Goal: Information Seeking & Learning: Learn about a topic

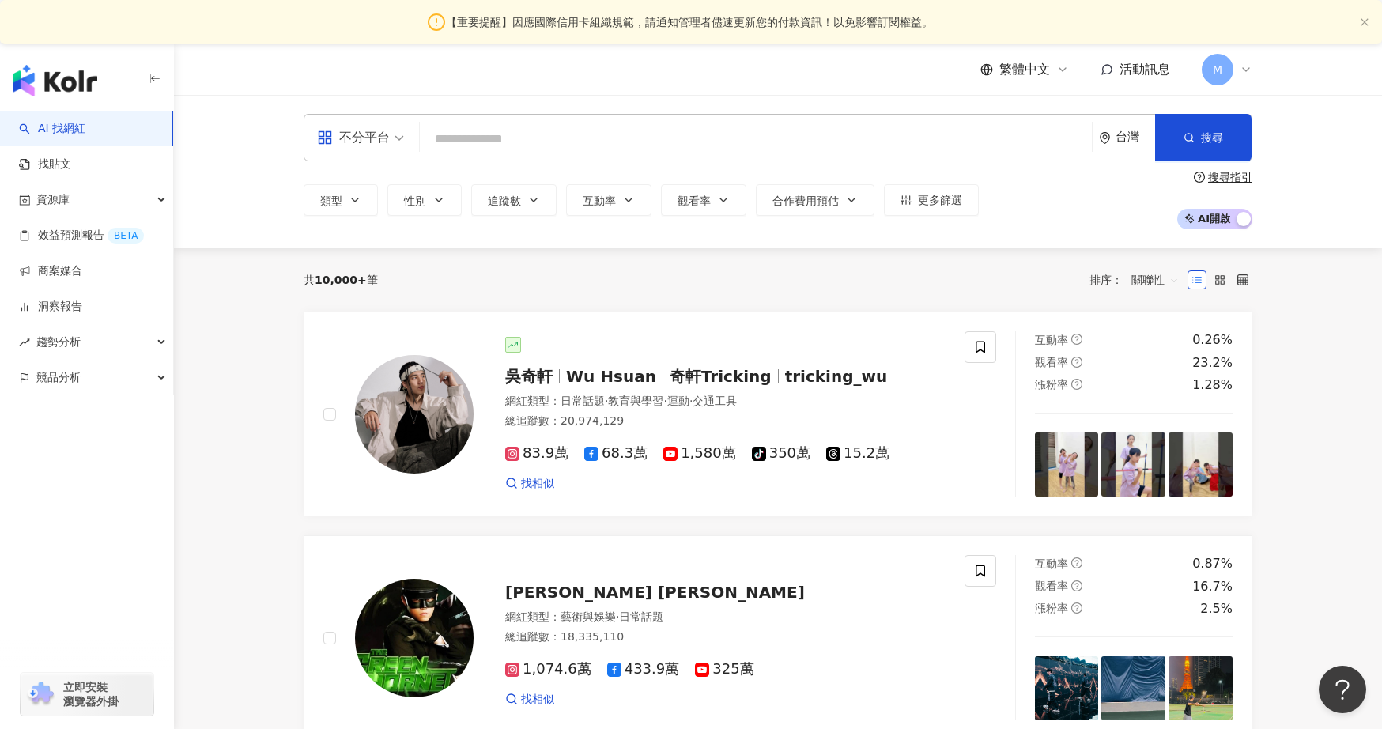
click at [478, 134] on input "search" at bounding box center [756, 139] width 660 height 30
paste input "******"
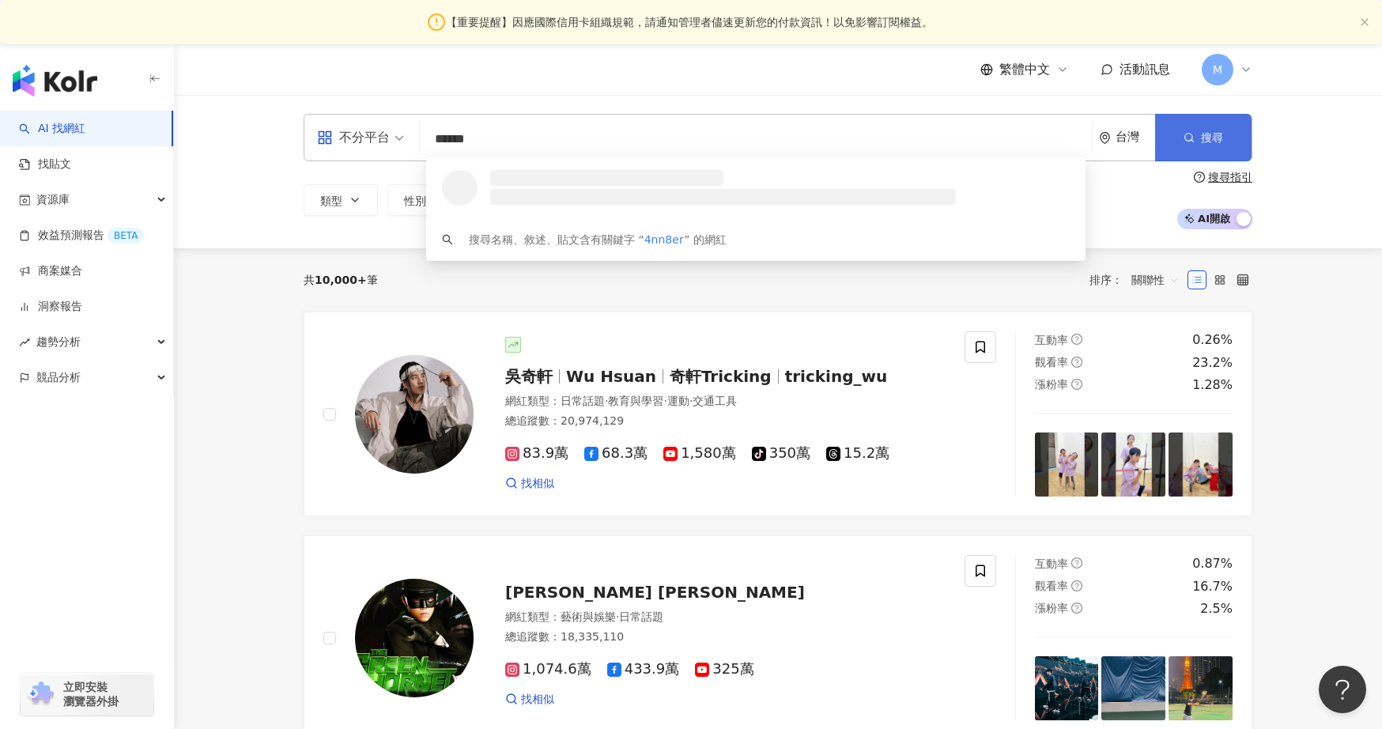
click at [1204, 134] on span "搜尋" at bounding box center [1212, 137] width 22 height 13
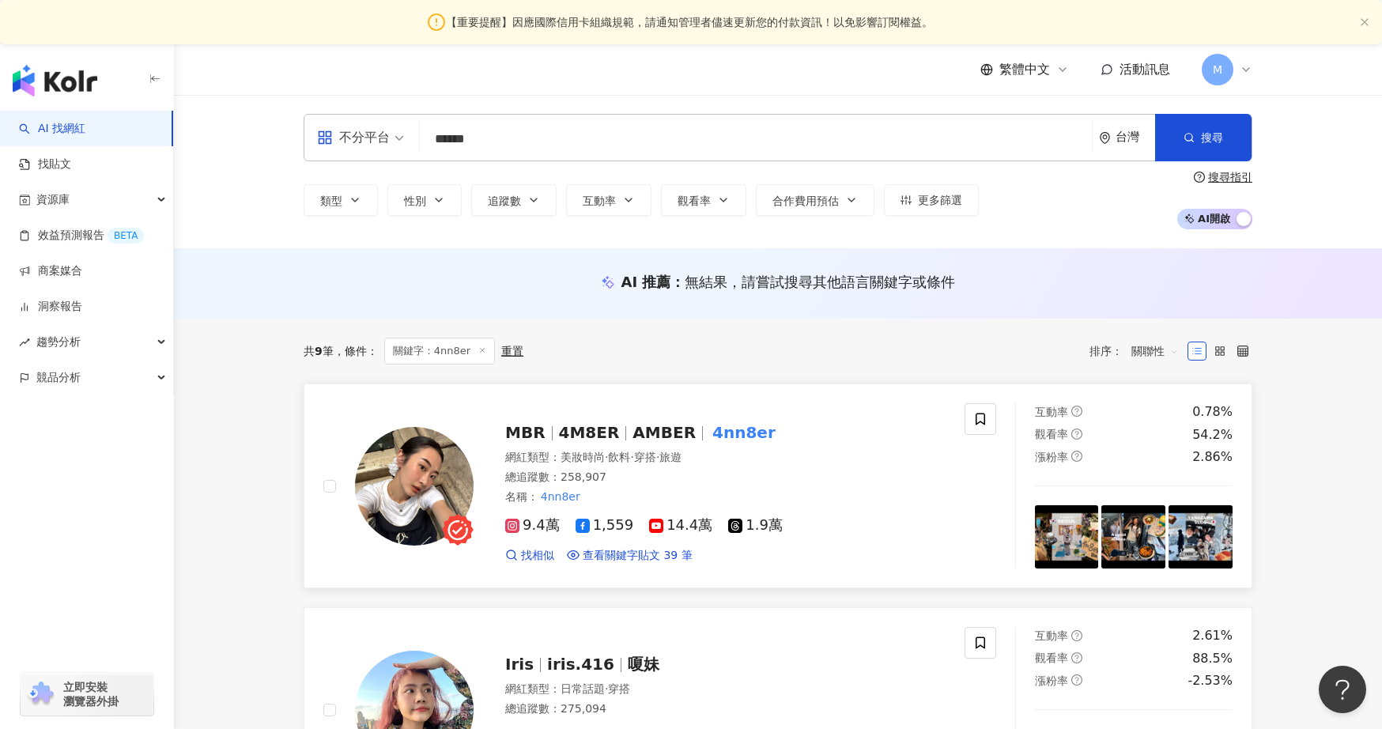
click at [633, 437] on span "AMBER" at bounding box center [664, 432] width 63 height 19
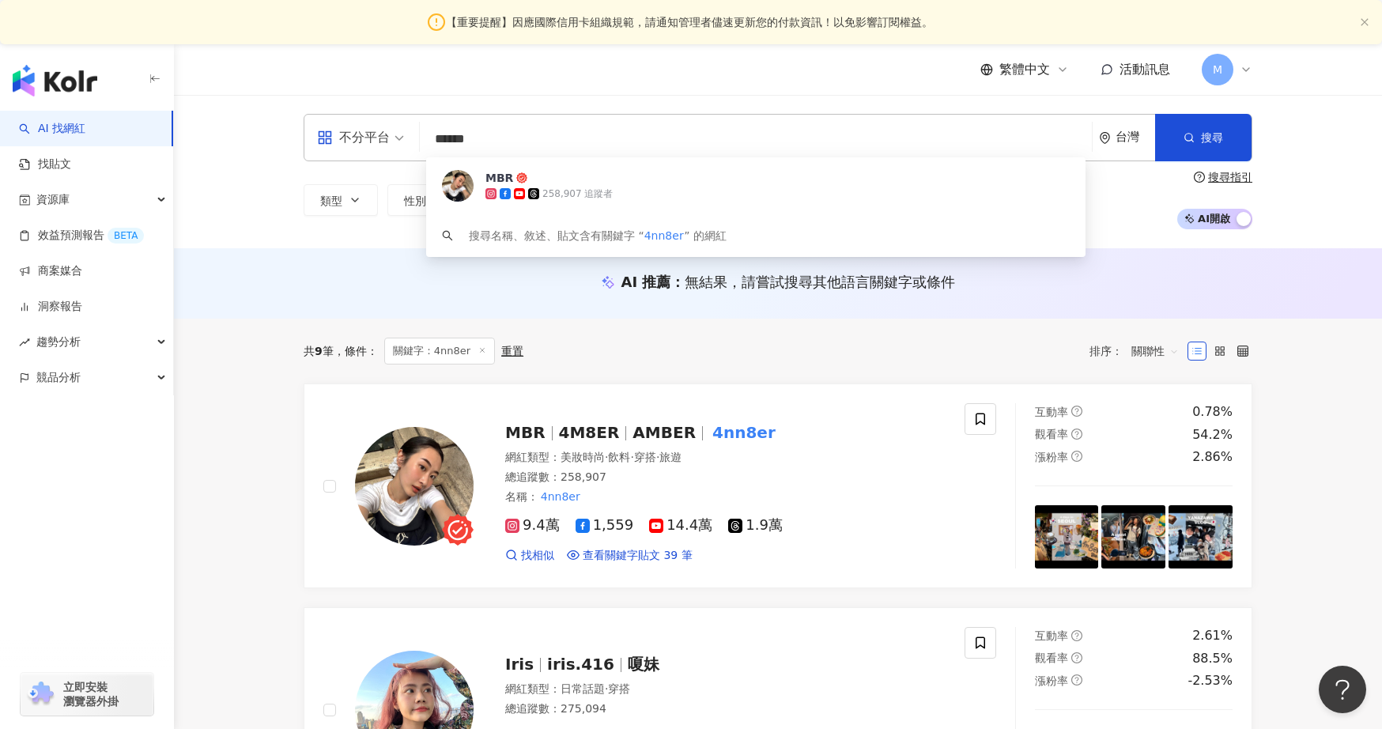
drag, startPoint x: 483, startPoint y: 141, endPoint x: 387, endPoint y: 141, distance: 96.5
click at [387, 141] on div "不分平台 ****** 台灣 搜尋 efb53958-81be-422d-9025-b0eb47ae584e MBR 258,907 追蹤者 搜尋名稱、敘述、…" at bounding box center [778, 137] width 949 height 47
paste input "***"
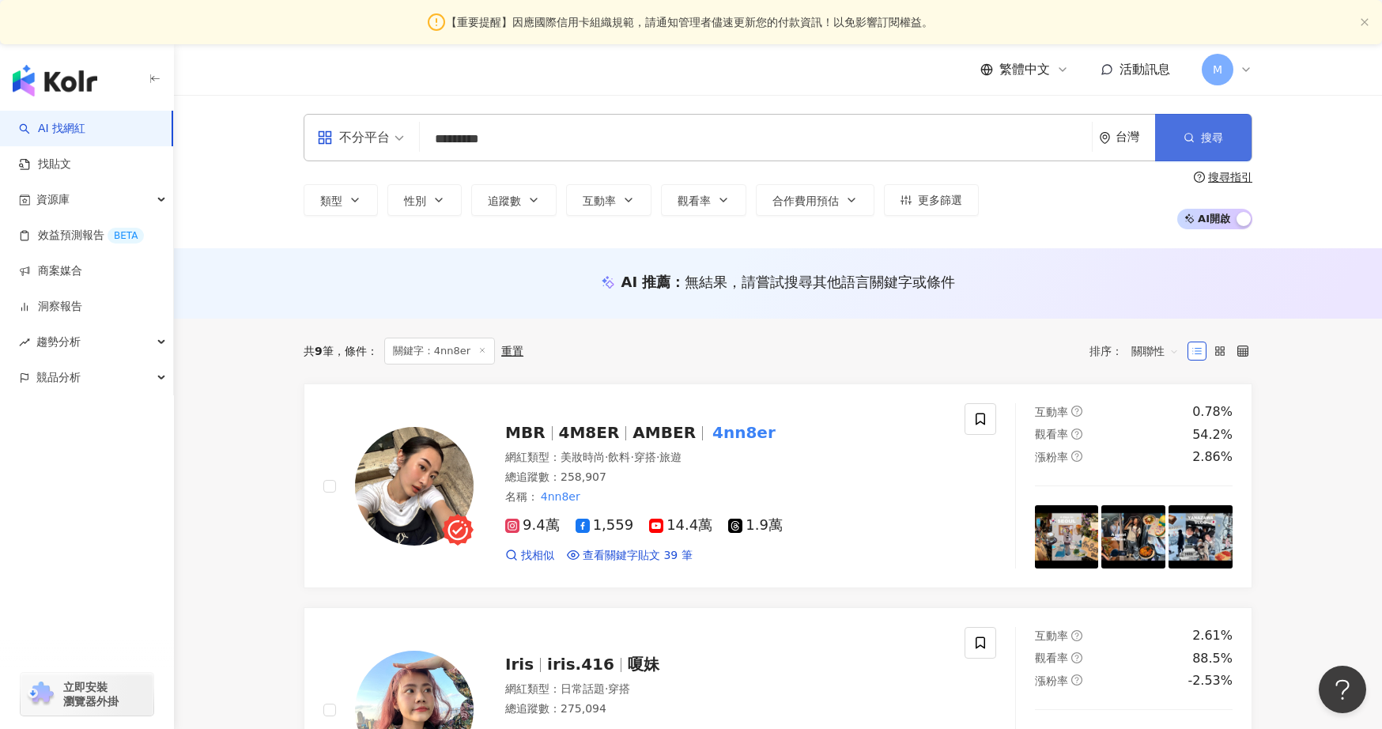
click at [1219, 138] on span "搜尋" at bounding box center [1212, 137] width 22 height 13
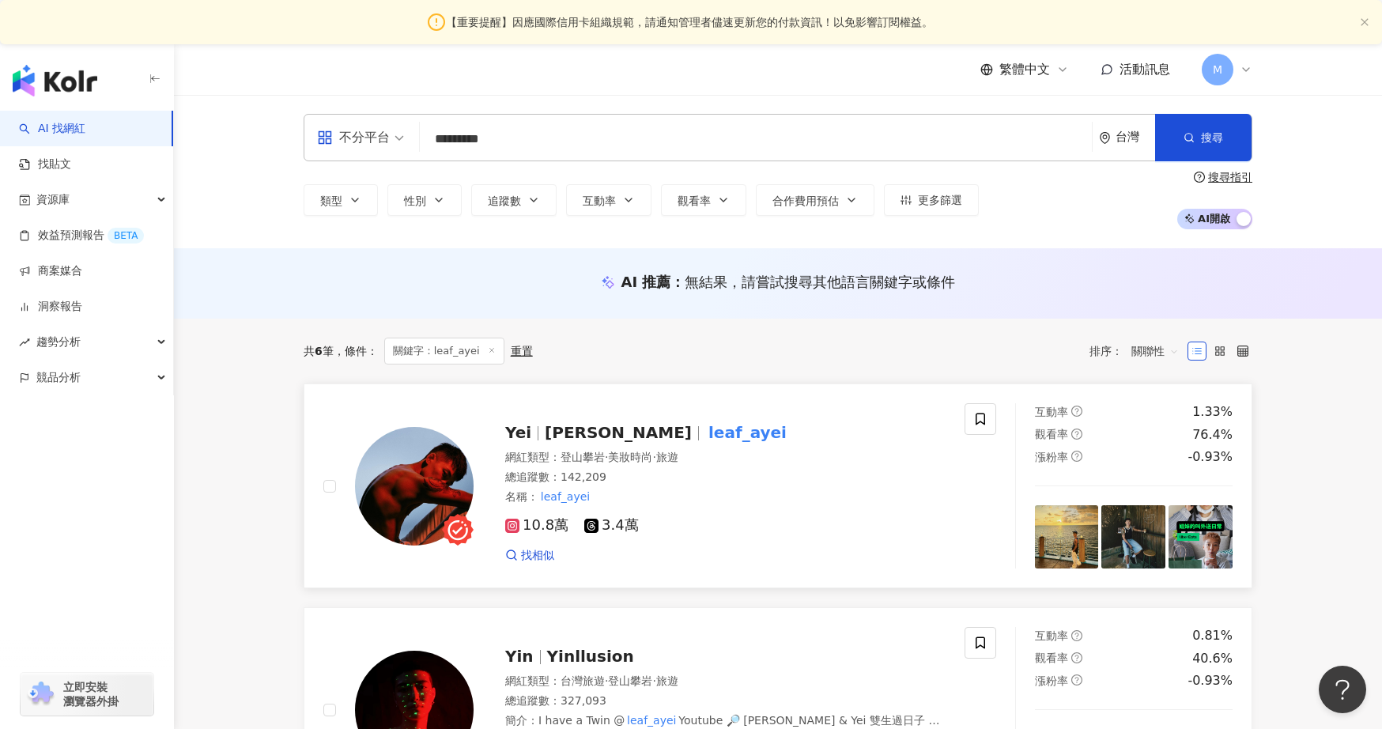
click at [705, 439] on mark "leaf_ayei" at bounding box center [747, 432] width 85 height 25
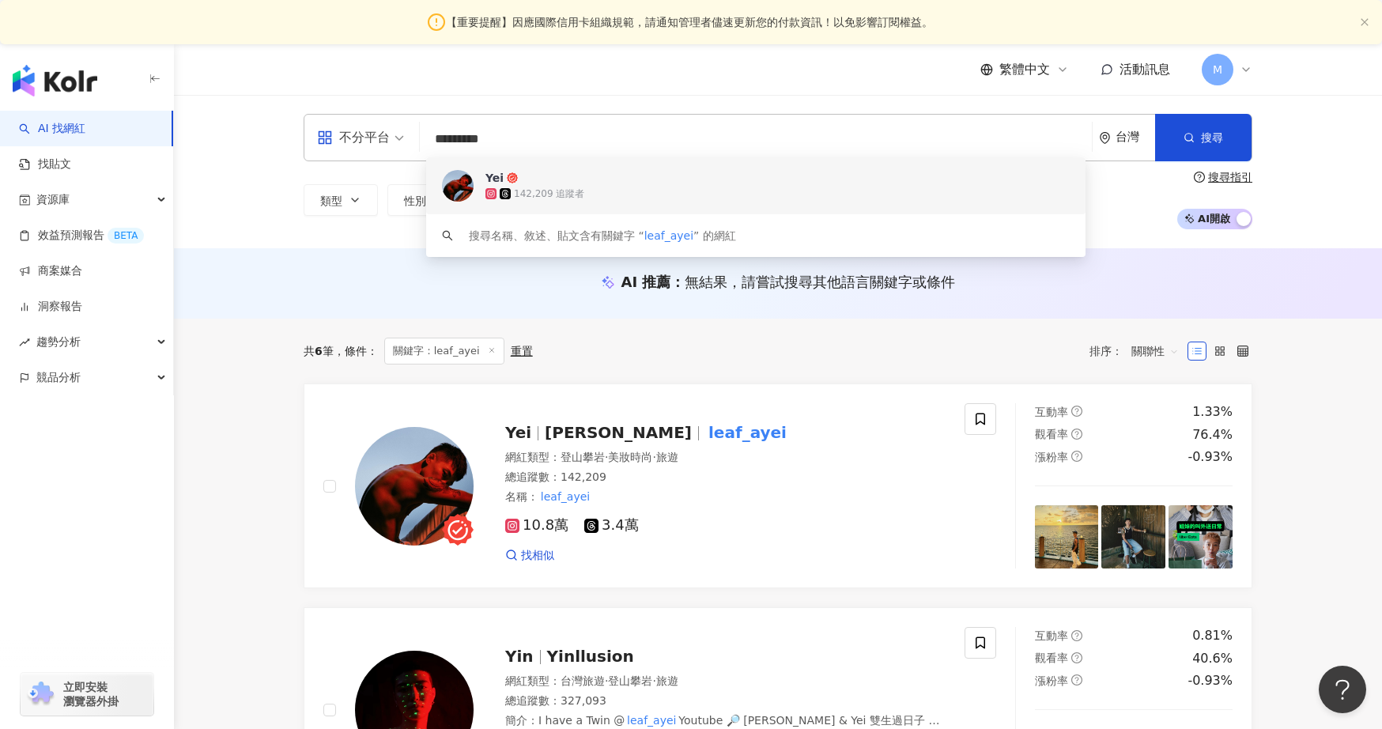
drag, startPoint x: 573, startPoint y: 147, endPoint x: 399, endPoint y: 146, distance: 173.2
click at [399, 146] on div "不分平台 ********* 台灣 搜尋 7ba873a0-6f6b-4bbf-a012-9040fbd2fe6e keyword Yei 142,209 追…" at bounding box center [778, 137] width 949 height 47
paste input "search"
type input "******"
click at [743, 187] on div "220,944 追蹤者" at bounding box center [748, 194] width 524 height 16
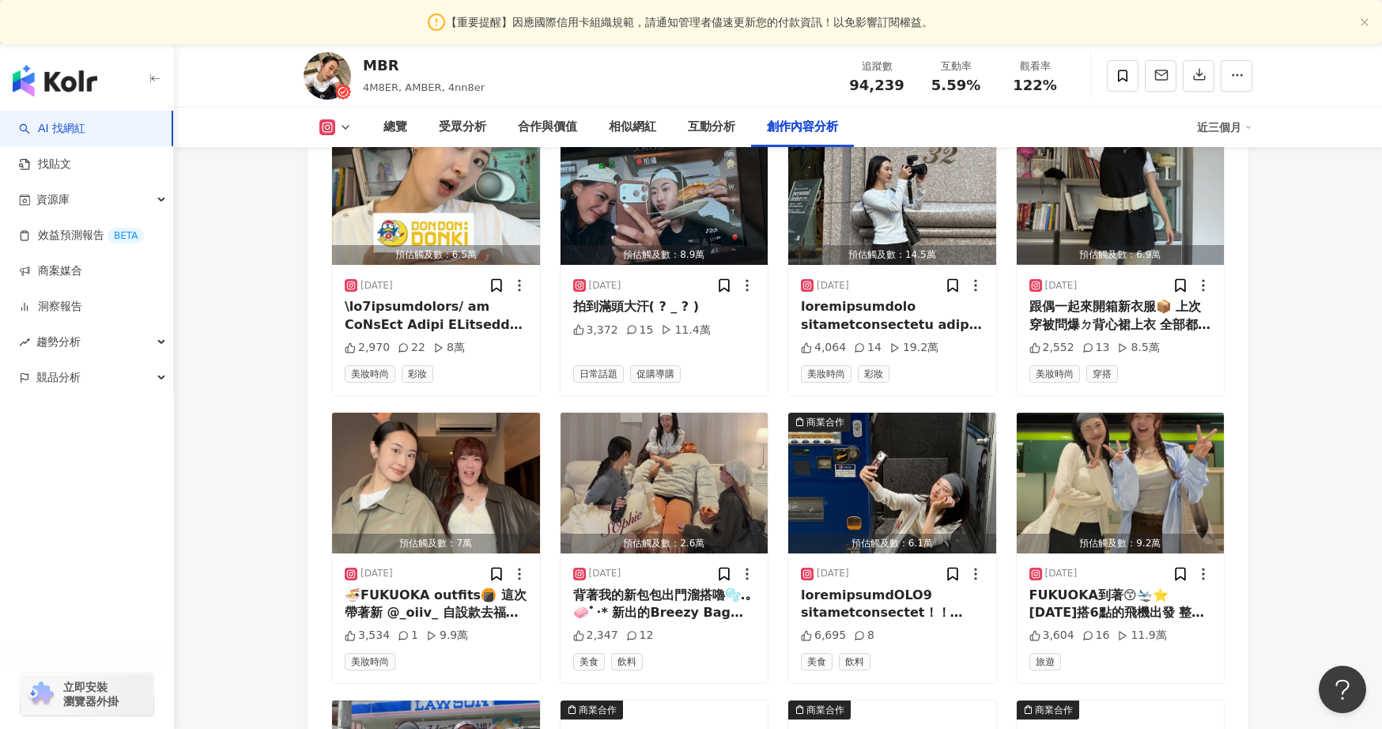
scroll to position [4828, 0]
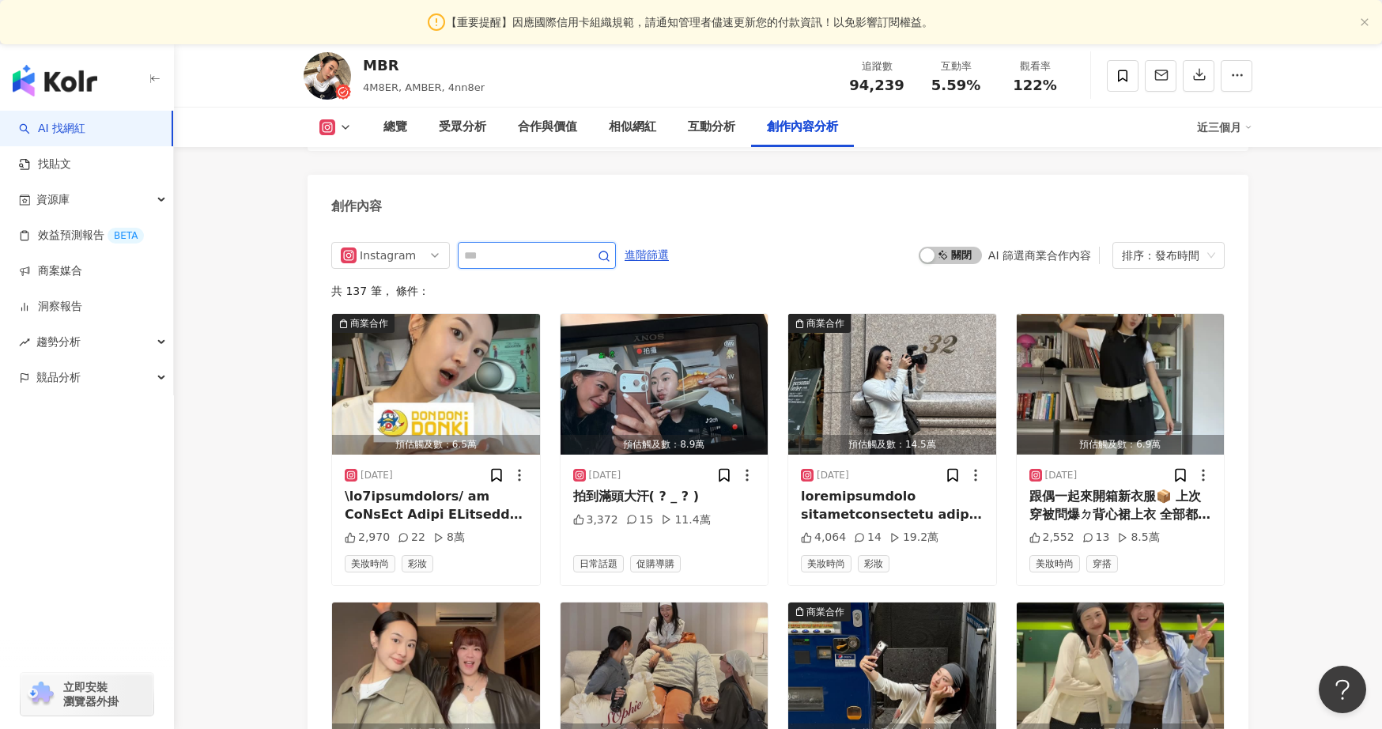
click at [516, 246] on input "text" at bounding box center [519, 255] width 111 height 19
type input "*"
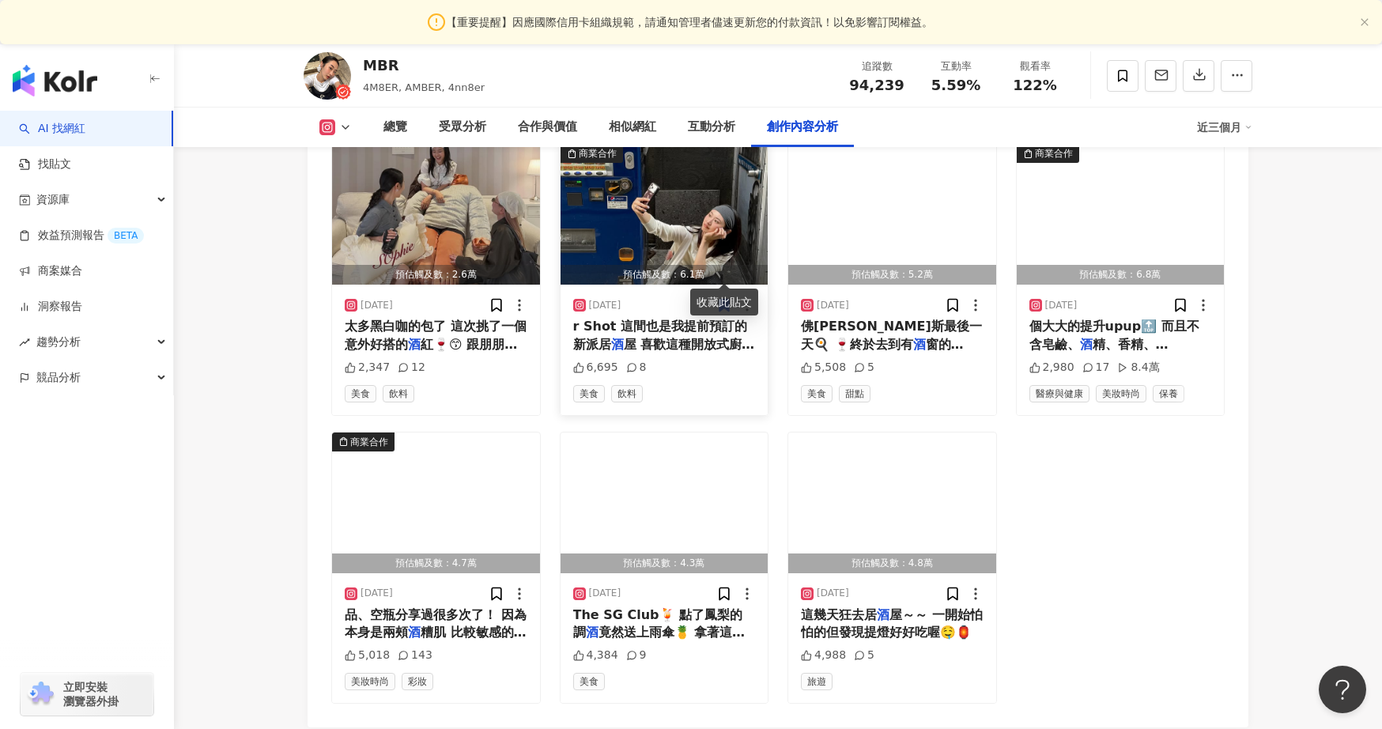
scroll to position [5013, 0]
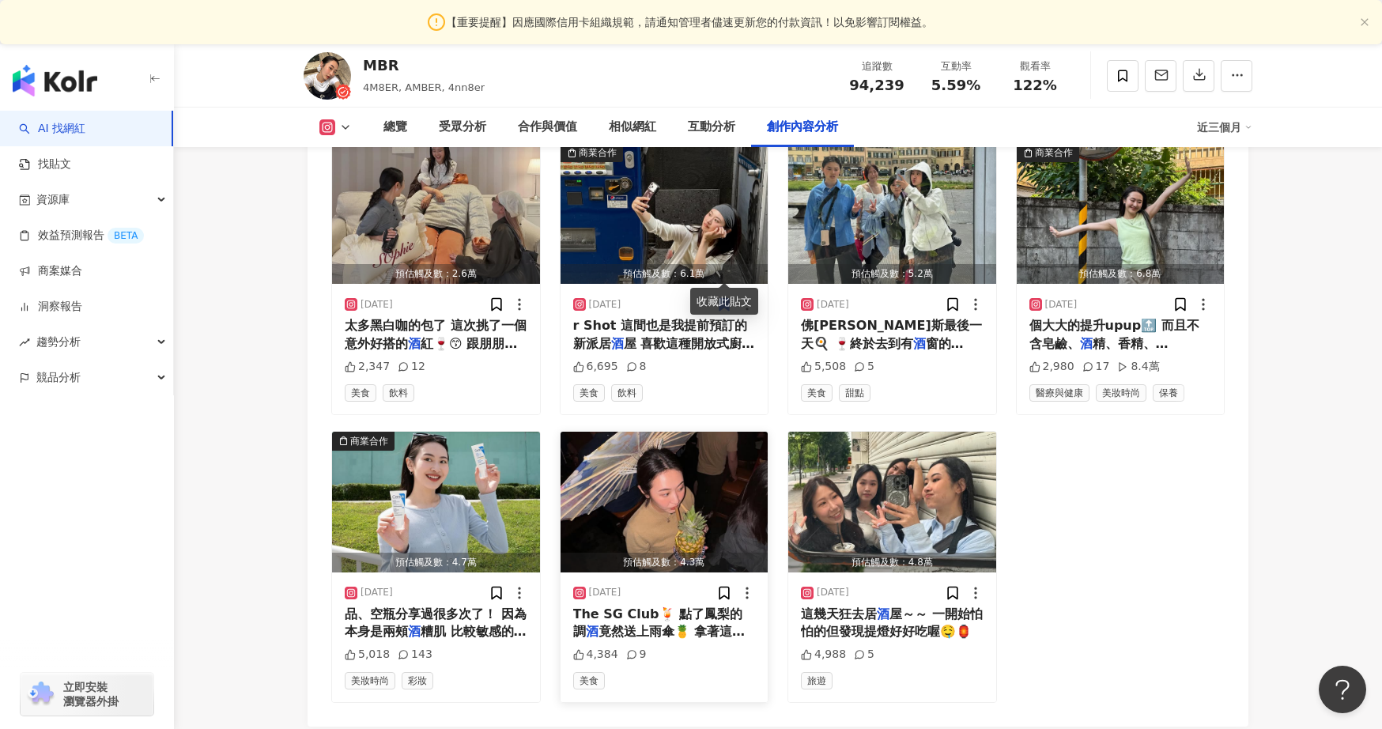
click at [672, 469] on img "button" at bounding box center [665, 502] width 208 height 141
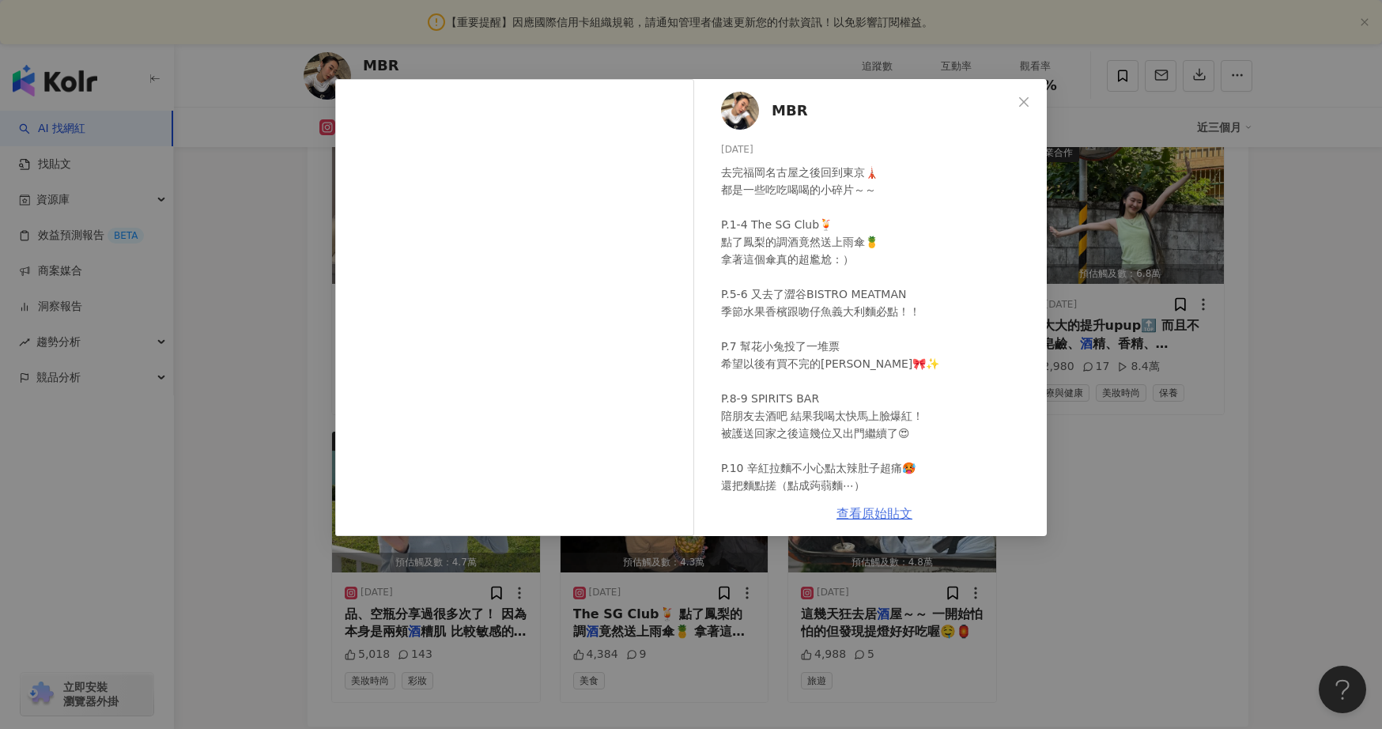
click at [874, 517] on link "查看原始貼文" at bounding box center [875, 513] width 76 height 15
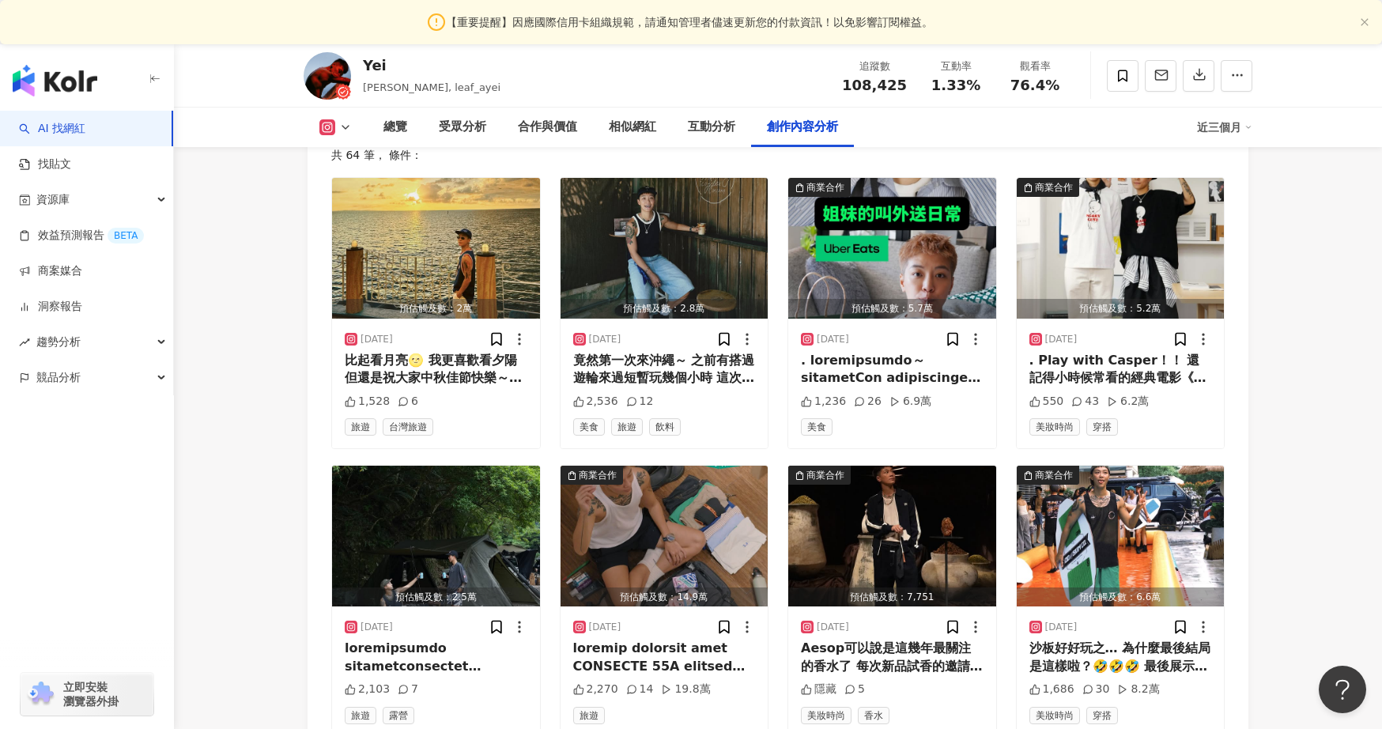
scroll to position [4853, 0]
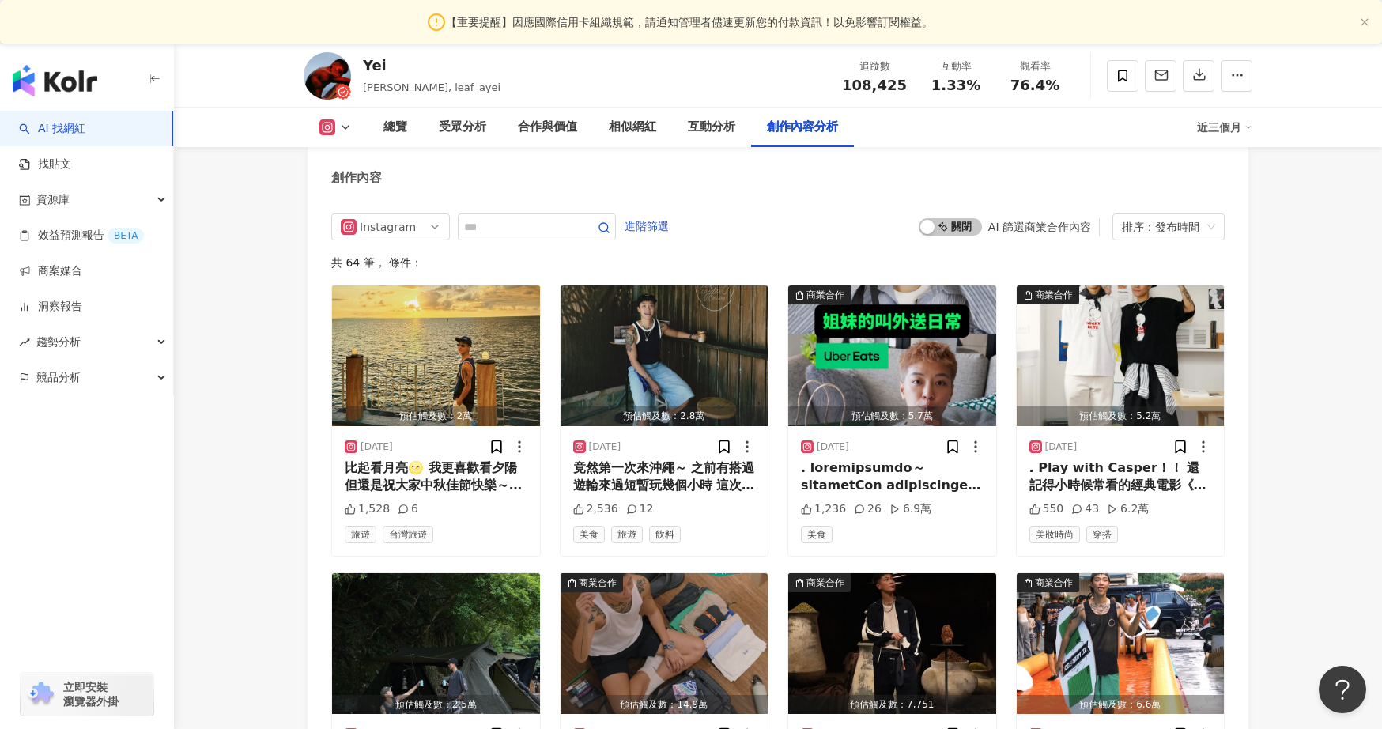
click at [549, 210] on div "Instagram 進階篩選 啟動 關閉 AI 篩選商業合作內容 排序：發布時間 共 64 筆 ， 條件： 預估觸及數：2萬 2025/10/6 比起看月亮🌝…" at bounding box center [778, 703] width 941 height 1011
click at [547, 223] on input "text" at bounding box center [519, 226] width 111 height 19
type input "*"
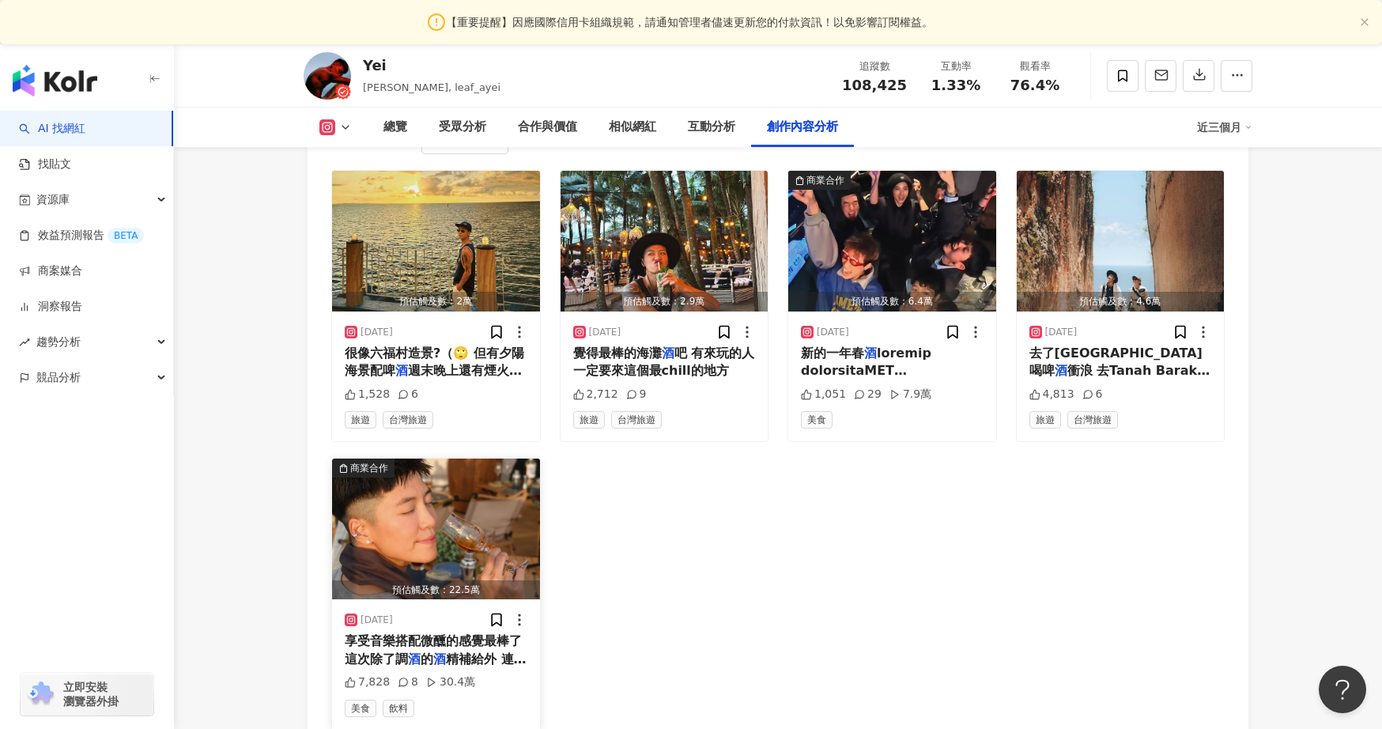
scroll to position [5008, 0]
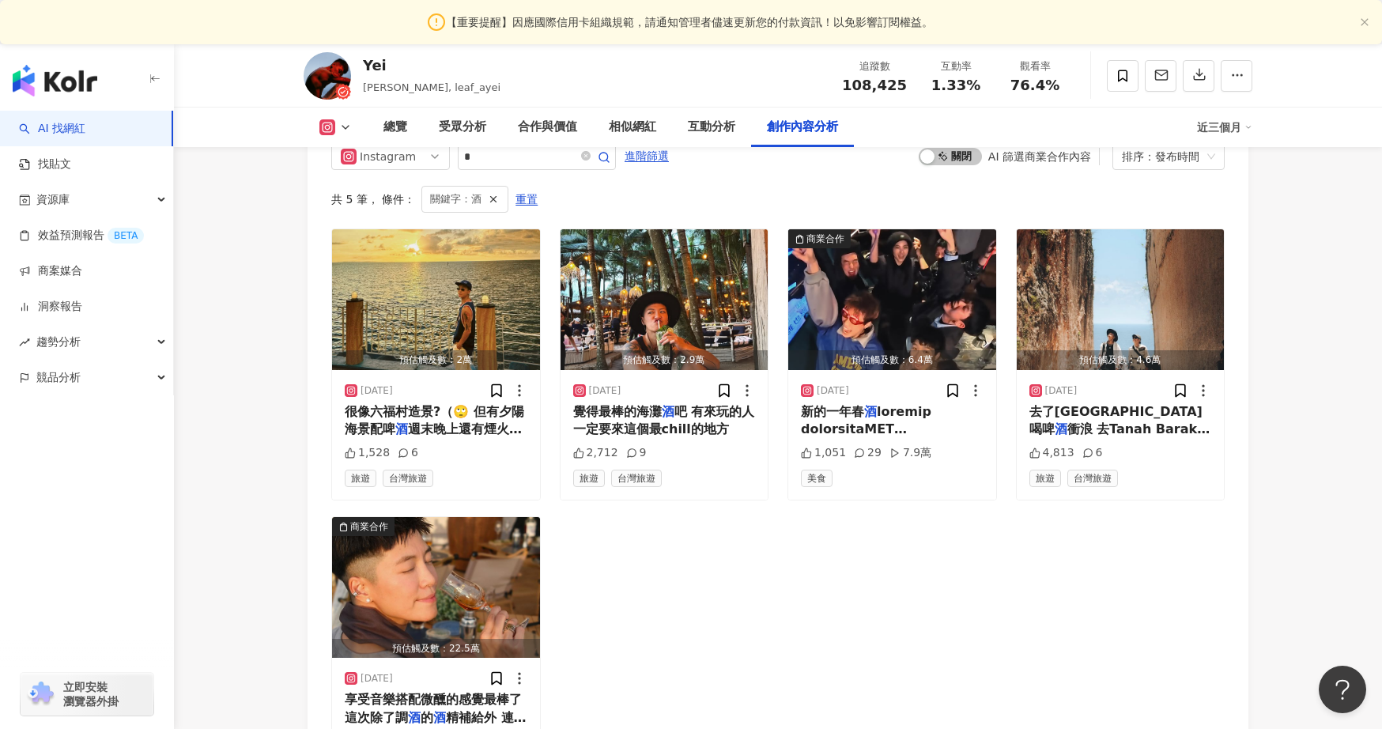
click at [785, 596] on div "預估觸及數：2萬 2025/10/6 很像六福村造景?（🙄 但有夕陽海景配啤 酒 週末晚上還有煙火就很不錯！ #喔k 1,528 6 旅遊 台灣旅遊 預估觸及…" at bounding box center [778, 509] width 894 height 561
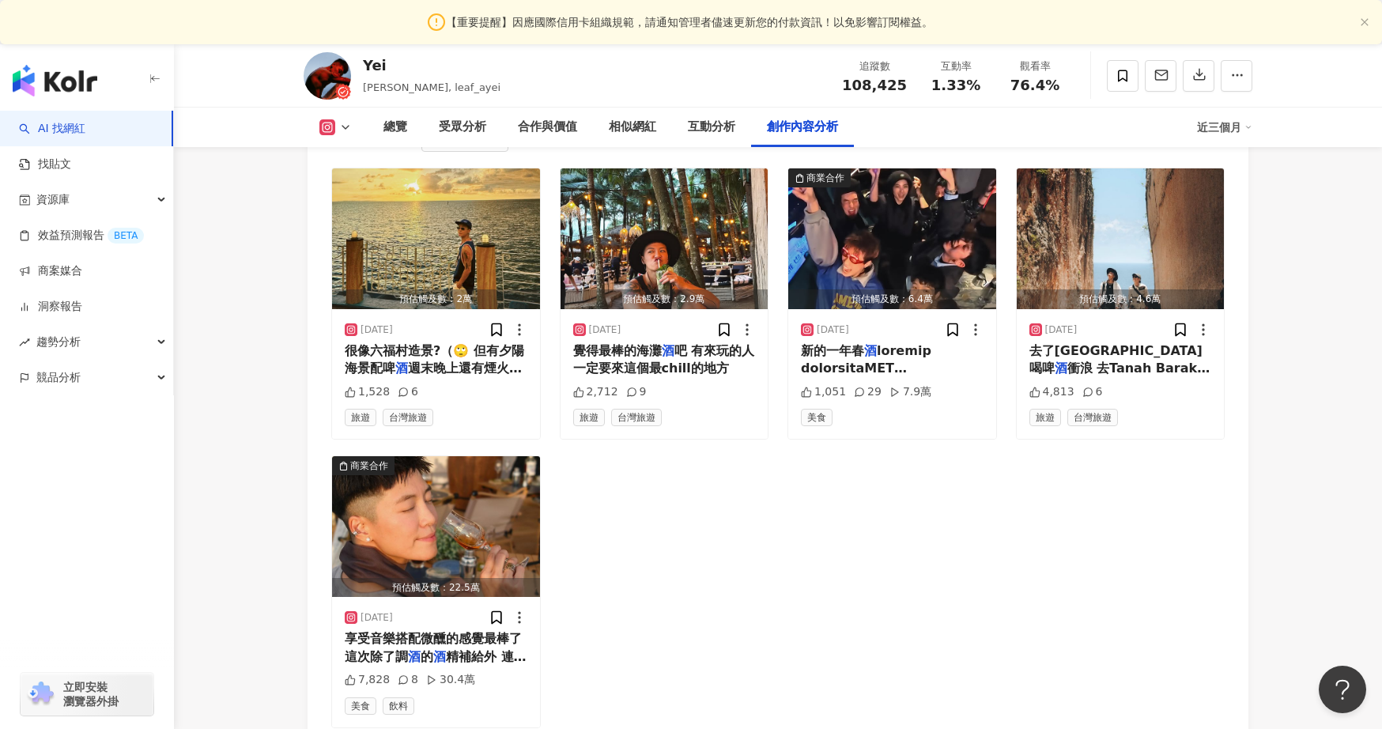
scroll to position [4988, 0]
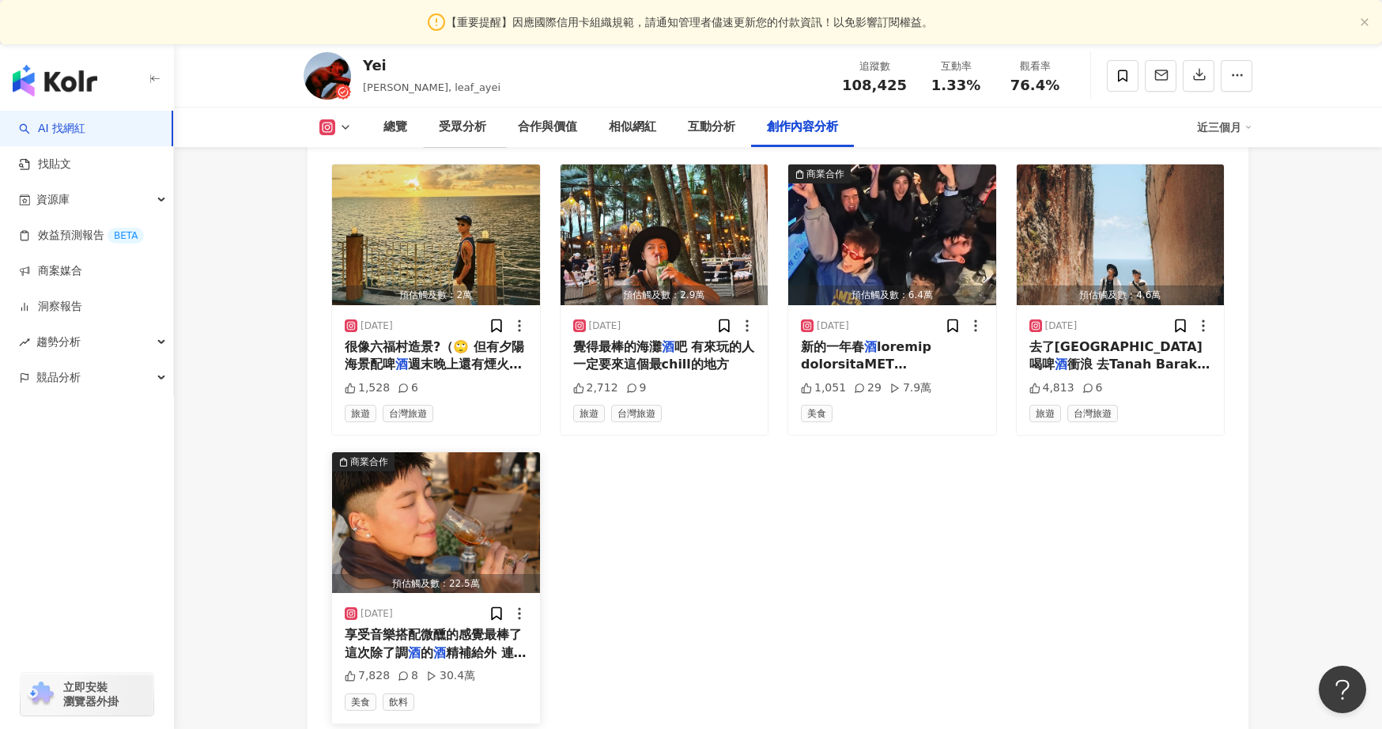
click at [422, 495] on img "button" at bounding box center [436, 522] width 208 height 141
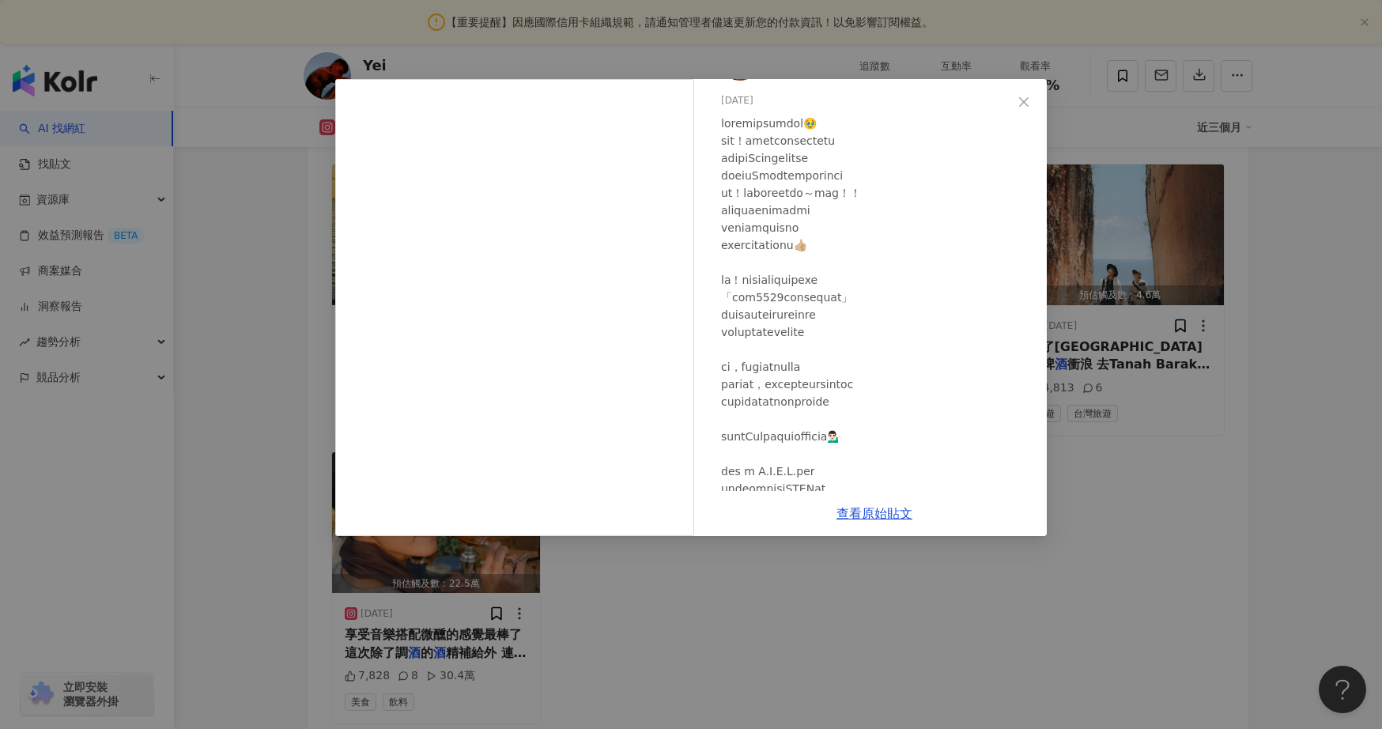
scroll to position [155, 0]
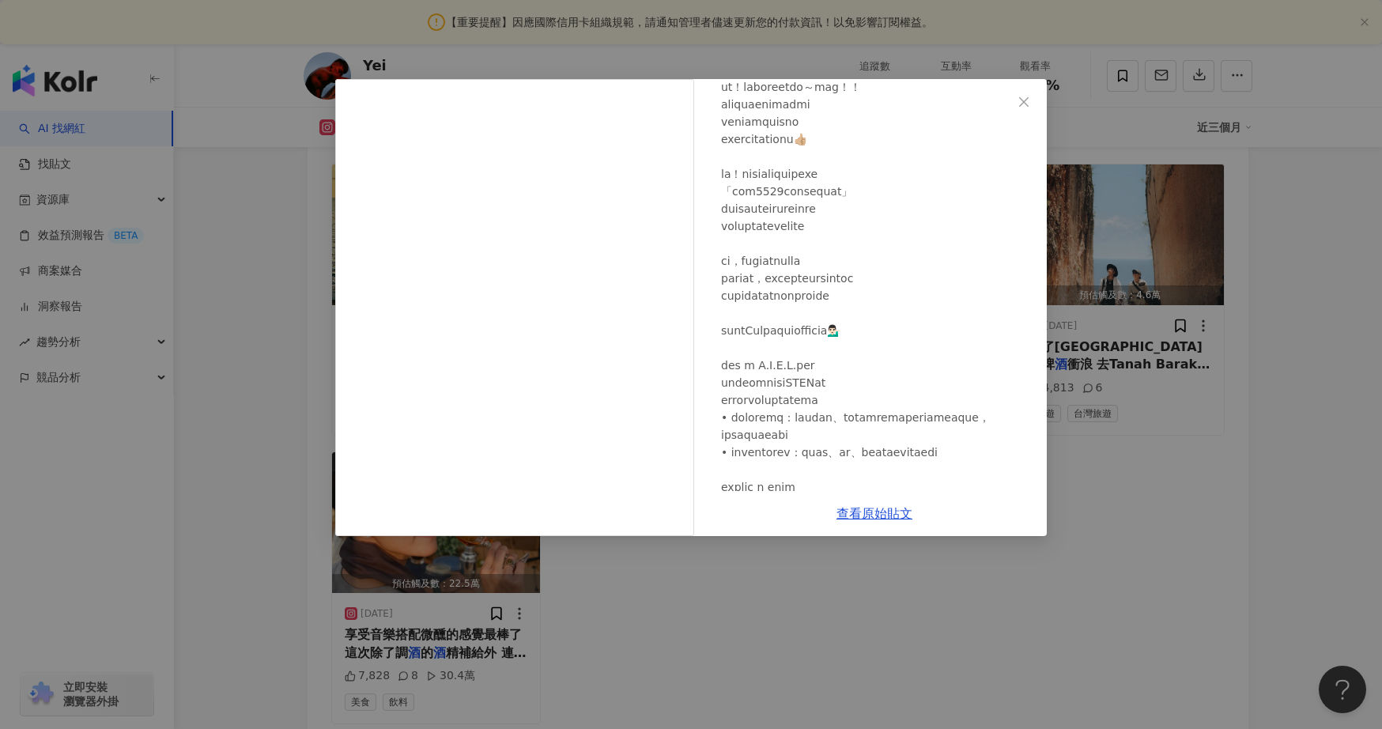
click at [883, 521] on div "查看原始貼文" at bounding box center [874, 513] width 345 height 45
click at [883, 505] on div "查看原始貼文" at bounding box center [874, 513] width 345 height 45
click at [883, 512] on link "查看原始貼文" at bounding box center [875, 513] width 76 height 15
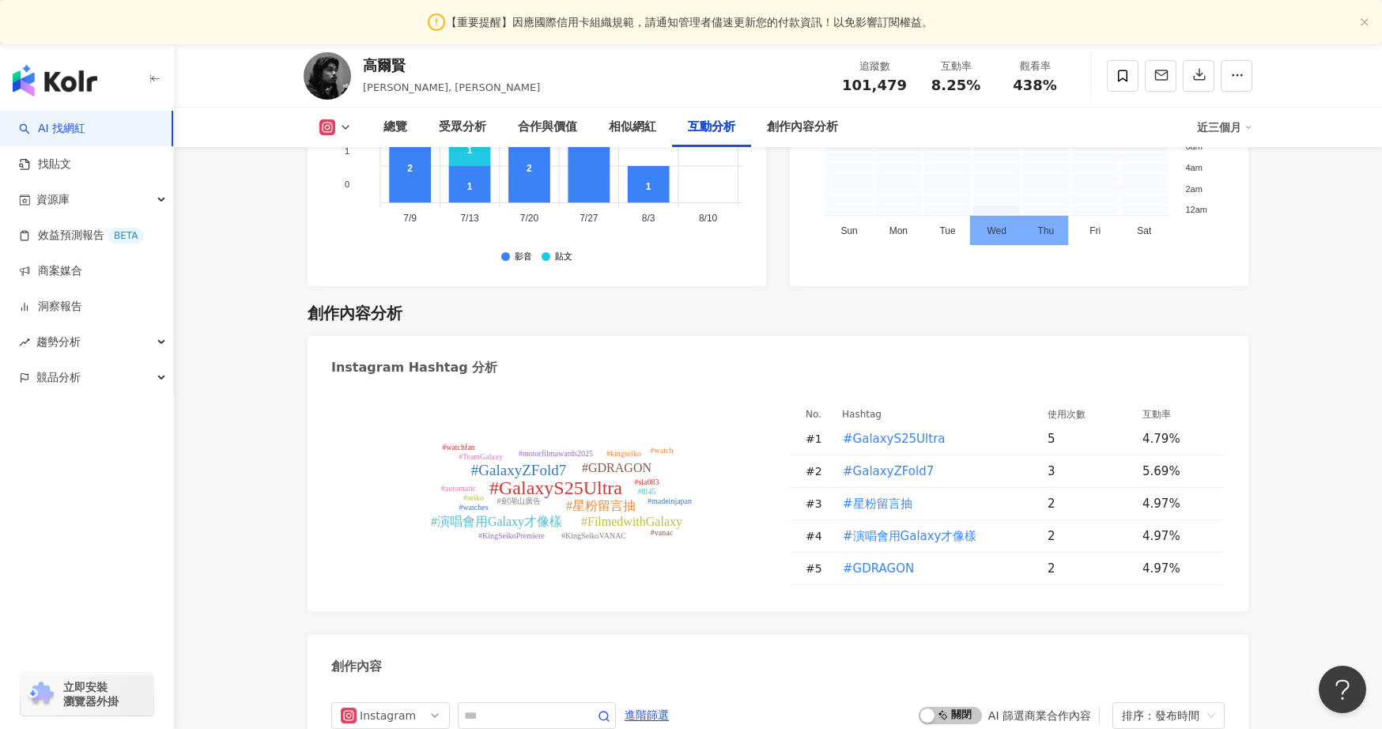
scroll to position [4693, 0]
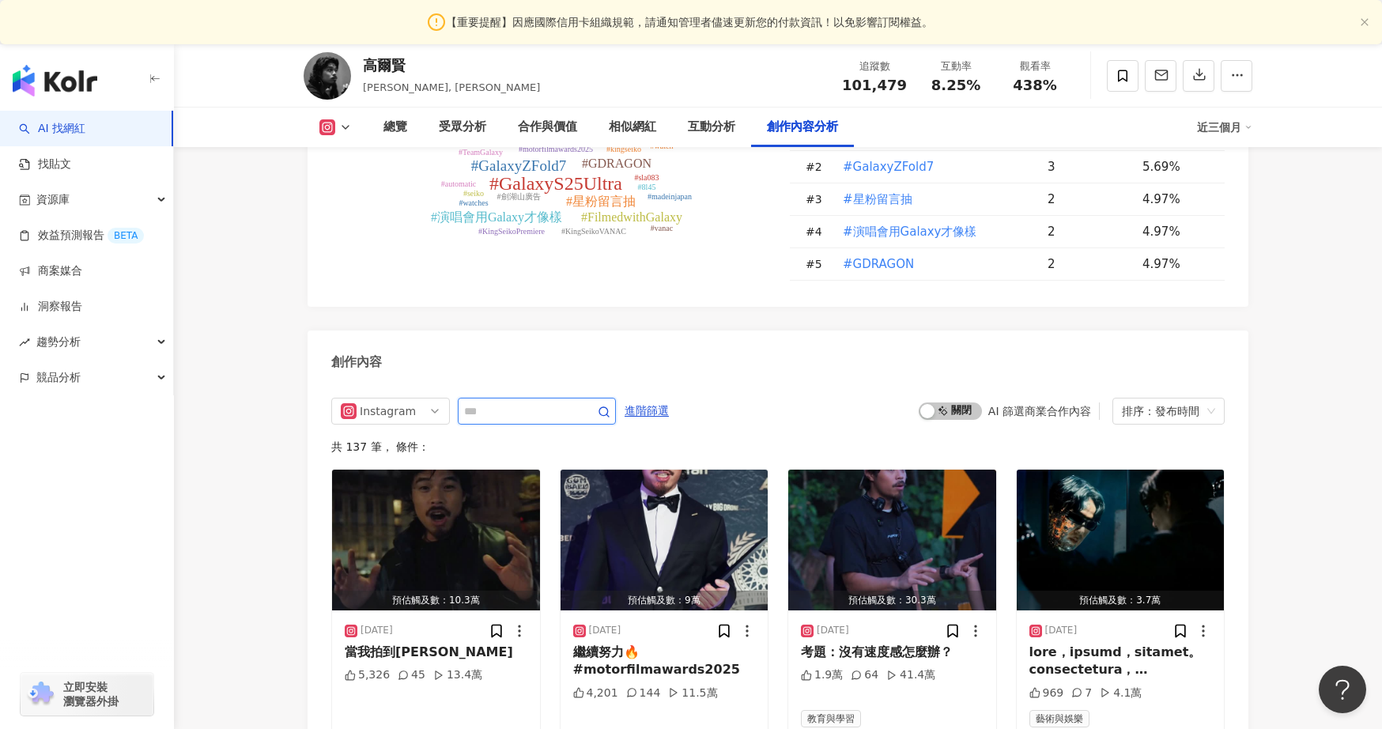
click at [571, 421] on input "text" at bounding box center [519, 411] width 111 height 19
type input "*"
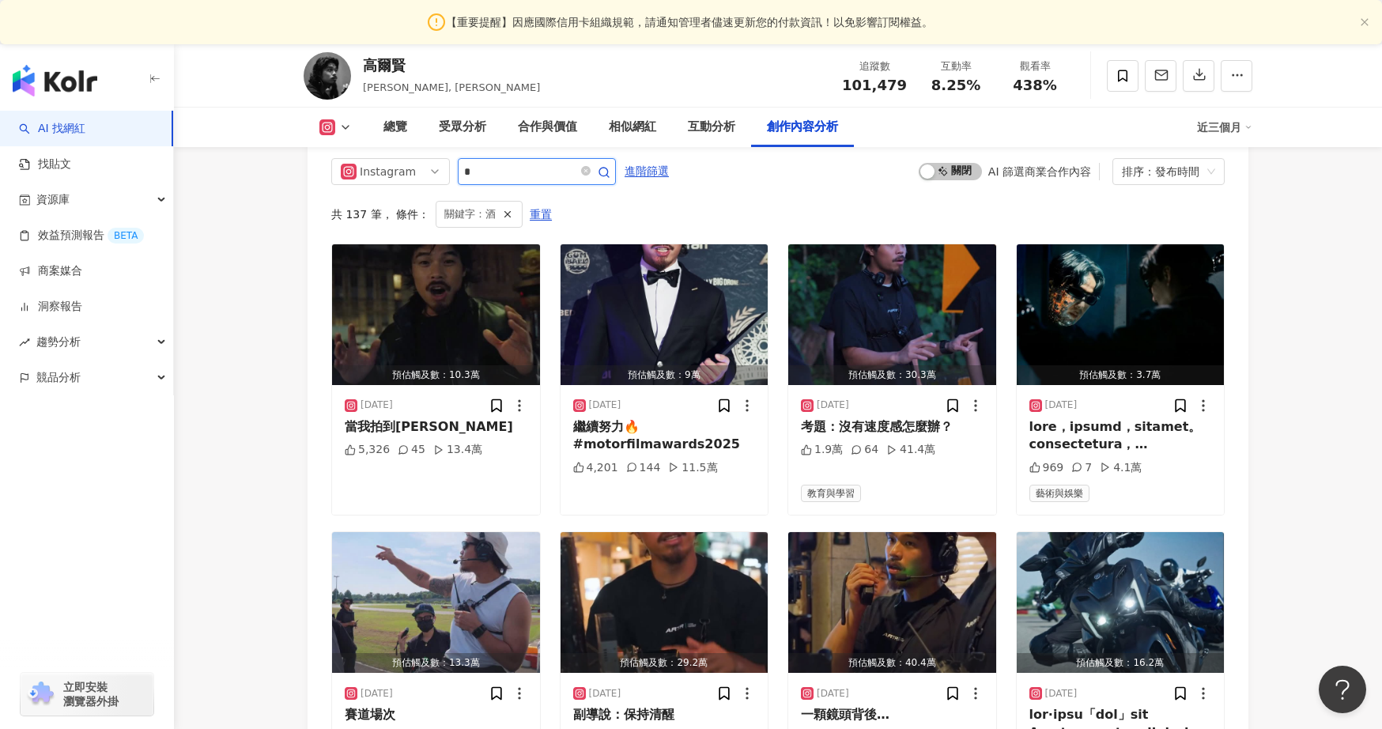
scroll to position [4930, 0]
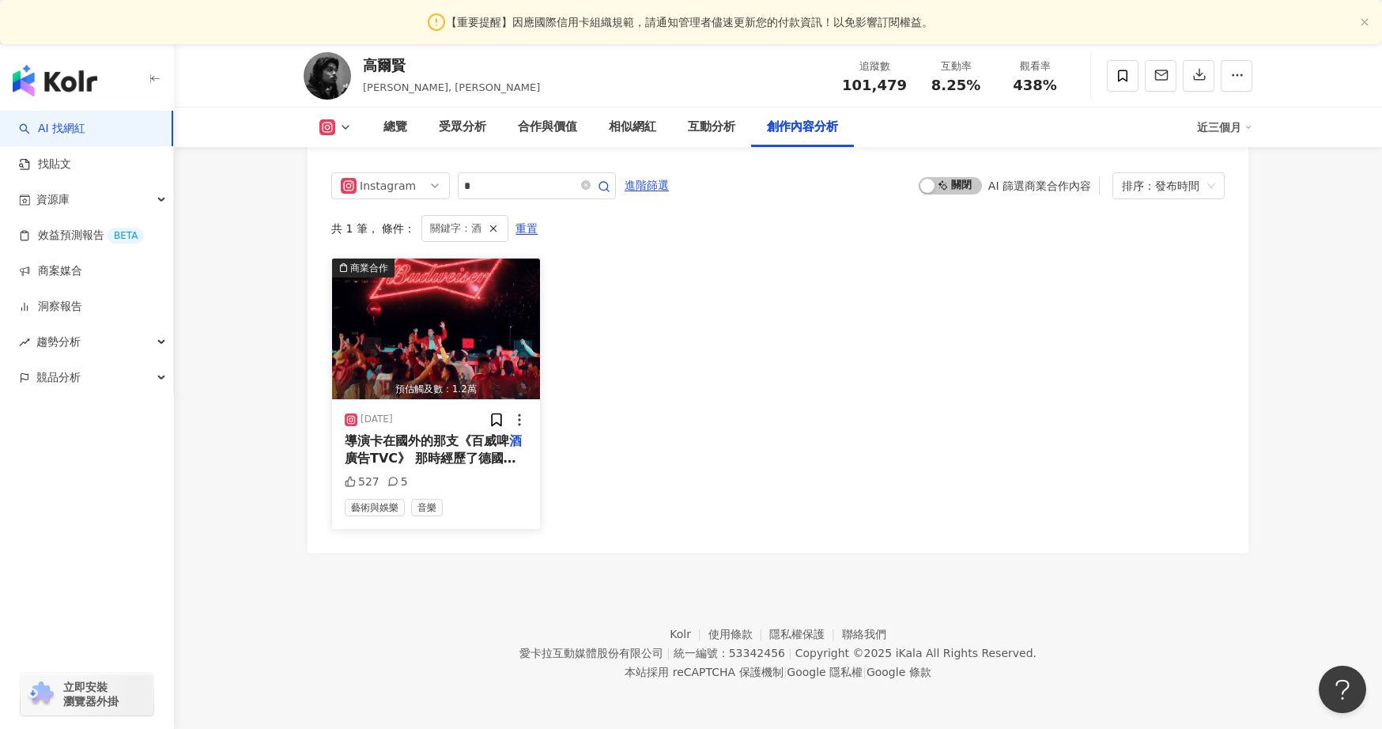
click at [485, 444] on span "導演卡在國外的那支《百威啤" at bounding box center [427, 440] width 165 height 15
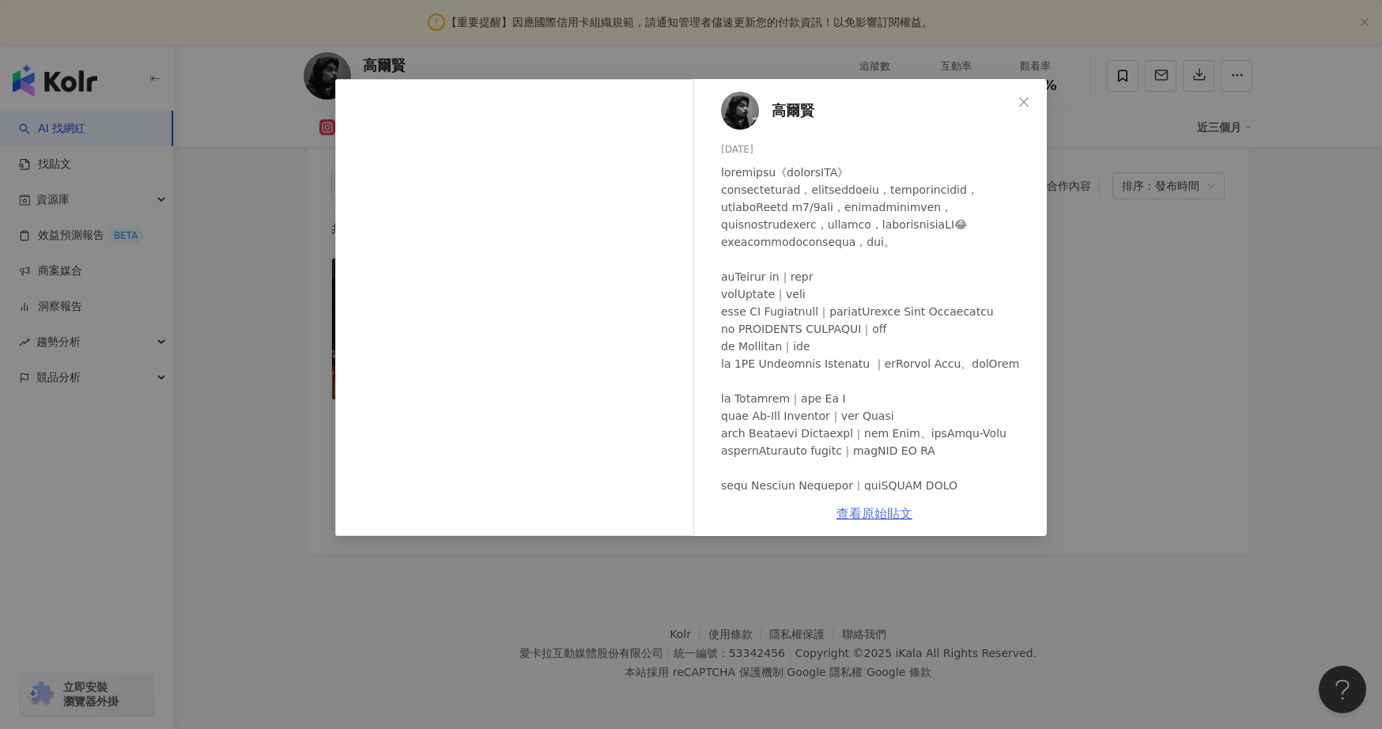
click at [864, 509] on link "查看原始貼文" at bounding box center [875, 513] width 76 height 15
